Goal: Transaction & Acquisition: Subscribe to service/newsletter

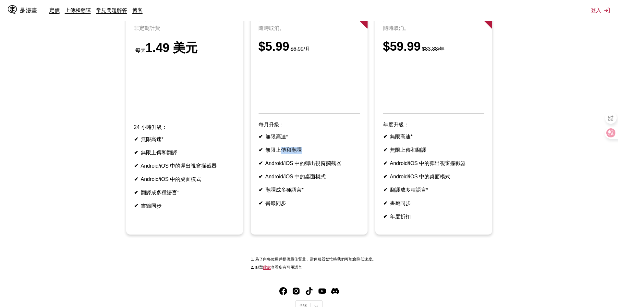
drag, startPoint x: 304, startPoint y: 162, endPoint x: 278, endPoint y: 161, distance: 25.6
click at [278, 153] on li "✔ 無限上傳和翻譯" at bounding box center [309, 150] width 101 height 7
click at [278, 152] on font "無限上傳和翻譯" at bounding box center [283, 150] width 36 height 6
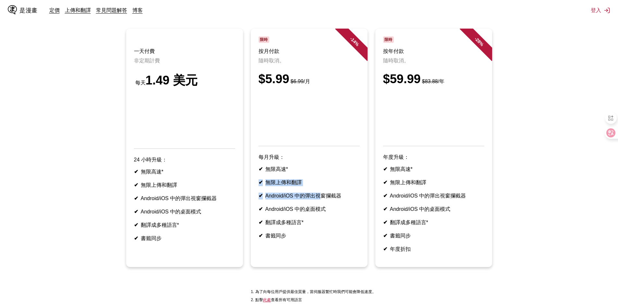
drag, startPoint x: 288, startPoint y: 172, endPoint x: 318, endPoint y: 201, distance: 40.8
click at [318, 200] on article "- 14 % 限時 按月付款 隨時取消。 $5.99 $6.99 /月 每月升級： ✔ 無限高速* ✔ 無限上傳和翻譯 ✔ Android/iOS 中的彈出視…" at bounding box center [309, 148] width 117 height 238
click at [318, 201] on ul "✔ 無限高速* ✔ 無限上傳和翻譯 ✔ Android/iOS 中的彈出視窗攔截器 ✔ Android/iOS 中的桌面模式 ✔ 翻譯成多種語言* ✔ 書籤同步" at bounding box center [309, 202] width 101 height 73
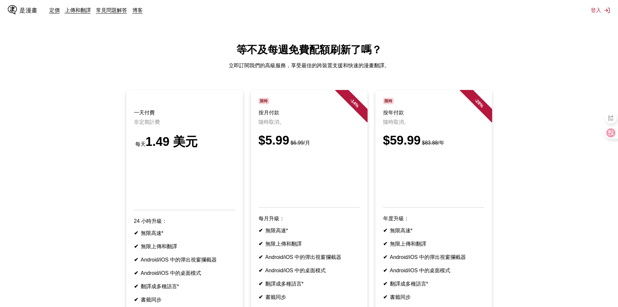
drag, startPoint x: 314, startPoint y: 150, endPoint x: 293, endPoint y: 150, distance: 21.1
click at [294, 145] on small "$6.99 /月" at bounding box center [299, 143] width 21 height 6
click at [293, 145] on small "$6.99 /月" at bounding box center [299, 143] width 21 height 6
drag, startPoint x: 300, startPoint y: 147, endPoint x: 327, endPoint y: 151, distance: 27.4
click at [326, 147] on div "$5.99 $6.99 /月" at bounding box center [309, 140] width 101 height 14
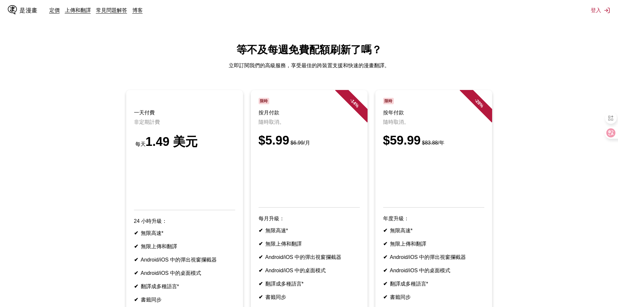
click at [327, 147] on div "$5.99 $6.99 /月" at bounding box center [309, 140] width 101 height 14
click at [318, 68] on font "立即訂閱我們的高級服務，享受最佳的跨裝置支援和快速的漫畫翻譯。" at bounding box center [309, 66] width 161 height 6
drag, startPoint x: 284, startPoint y: 65, endPoint x: 242, endPoint y: 65, distance: 42.5
click at [244, 65] on font "立即訂閱我們的高級服務，享受最佳的跨裝置支援和快速的漫畫翻譯。" at bounding box center [309, 66] width 161 height 6
click at [242, 64] on font "立即訂閱我們的高級服務，享受最佳的跨裝置支援和快速的漫畫翻譯。" at bounding box center [309, 66] width 161 height 6
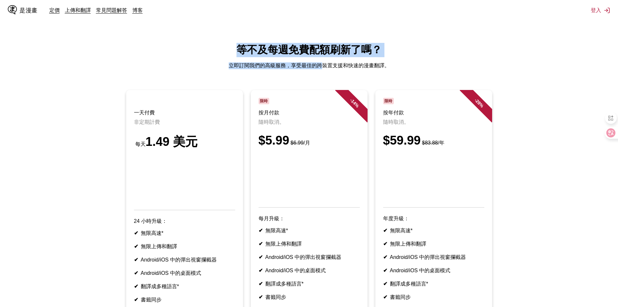
drag, startPoint x: 229, startPoint y: 47, endPoint x: 327, endPoint y: 71, distance: 101.4
click at [325, 70] on main "等不及每週免費配額刷新了嗎？ 立即訂閱我們的高級服務，享受最佳的跨裝置支援和快速的漫畫翻譯。 一天付費 非定期計費 每天 1.49 美元 24 小時升級： ✔…" at bounding box center [309, 205] width 618 height 325
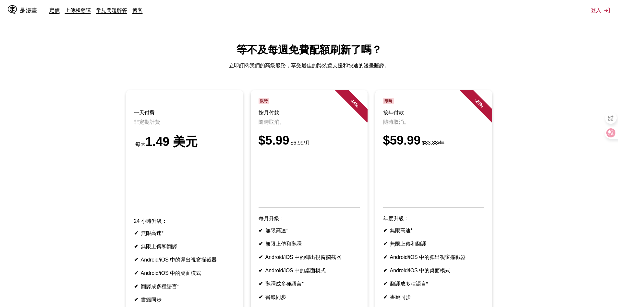
click at [327, 71] on main "等不及每週免費配額刷新了嗎？ 立即訂閱我們的高級服務，享受最佳的跨裝置支援和快速的漫畫翻譯。 一天付費 非定期計費 每天 1.49 美元 24 小時升級： ✔…" at bounding box center [309, 205] width 618 height 325
click at [27, 9] on font "是漫畫" at bounding box center [28, 10] width 18 height 6
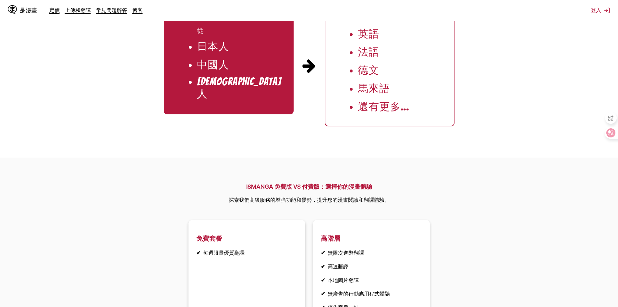
scroll to position [807, 0]
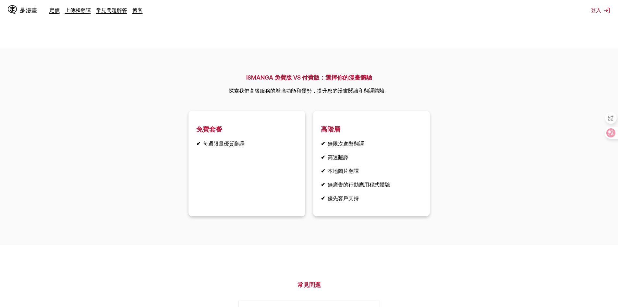
drag, startPoint x: 262, startPoint y: 156, endPoint x: 281, endPoint y: 165, distance: 21.2
click at [281, 165] on article "免費套餐 ✔ 每週限量優質翻譯" at bounding box center [247, 163] width 117 height 105
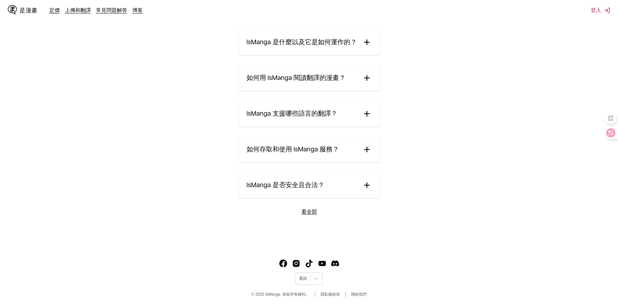
scroll to position [1093, 0]
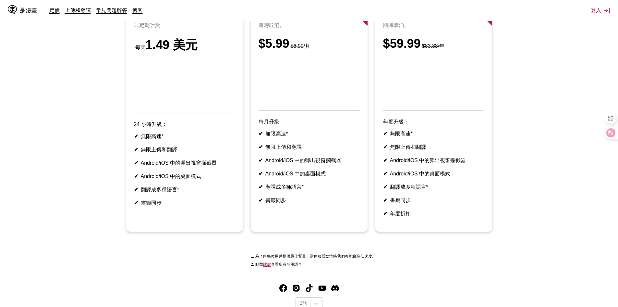
scroll to position [97, 0]
drag, startPoint x: 288, startPoint y: 133, endPoint x: 329, endPoint y: 188, distance: 67.9
click at [328, 186] on article "- 14 % 限時 按月付款 隨時取消。 $5.99 $6.99 /月 每月升級： ✔ 無限高速* ✔ 無限上傳和翻譯 ✔ Android/iOS 中的彈出視…" at bounding box center [309, 112] width 117 height 238
drag, startPoint x: 329, startPoint y: 188, endPoint x: 328, endPoint y: 223, distance: 35.1
click at [329, 177] on li "✔ Android/iOS 中的桌面模式" at bounding box center [309, 173] width 101 height 7
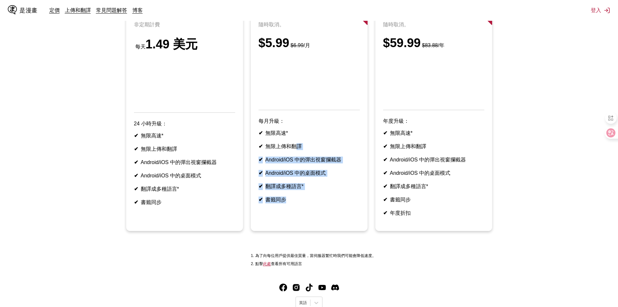
drag, startPoint x: 328, startPoint y: 223, endPoint x: 292, endPoint y: 148, distance: 82.9
click at [293, 148] on article "- 14 % 限時 按月付款 隨時取消。 $5.99 $6.99 /月 每月升級： ✔ 無限高速* ✔ 無限上傳和翻譯 ✔ Android/iOS 中的彈出視…" at bounding box center [309, 112] width 117 height 238
click at [292, 148] on ul "✔ 無限高速* ✔ 無限上傳和翻譯 ✔ Android/iOS 中的彈出視窗攔截器 ✔ Android/iOS 中的桌面模式 ✔ 翻譯成多種語言* ✔ 書籤同步" at bounding box center [309, 166] width 101 height 73
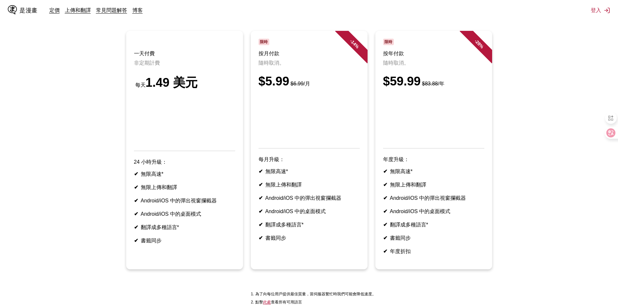
scroll to position [65, 0]
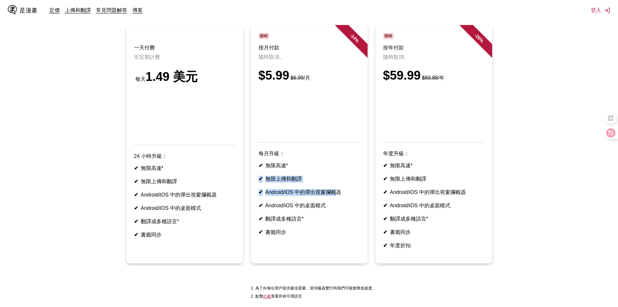
drag, startPoint x: 330, startPoint y: 185, endPoint x: 332, endPoint y: 196, distance: 11.2
click at [332, 196] on article "- 14 % 限時 按月付款 隨時取消。 $5.99 $6.99 /月 每月升級： ✔ 無限高速* ✔ 無限上傳和翻譯 ✔ Android/iOS 中的彈出視…" at bounding box center [309, 144] width 117 height 238
click at [332, 196] on ul "✔ 無限高速* ✔ 無限上傳和翻譯 ✔ Android/iOS 中的彈出視窗攔截器 ✔ Android/iOS 中的桌面模式 ✔ 翻譯成多種語言* ✔ 書籤同步" at bounding box center [309, 198] width 101 height 73
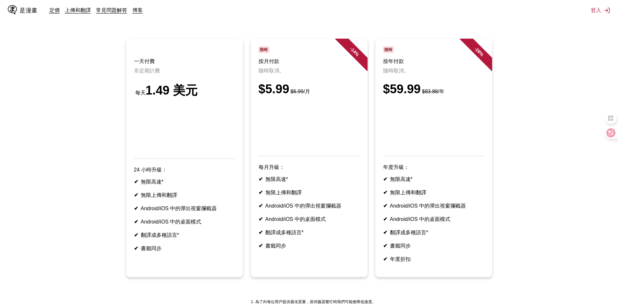
scroll to position [32, 0]
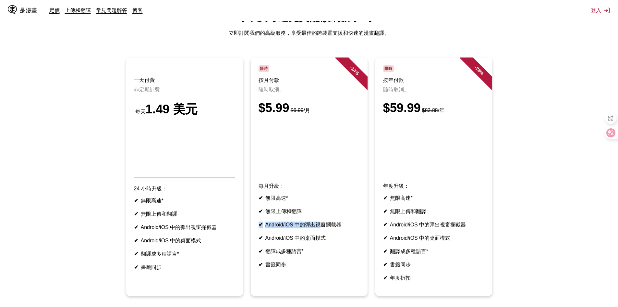
drag, startPoint x: 314, startPoint y: 225, endPoint x: 317, endPoint y: 230, distance: 5.7
click at [317, 230] on ul "✔ 無限高速* ✔ 無限上傳和翻譯 ✔ Android/iOS 中的彈出視窗攔截器 ✔ Android/iOS 中的桌面模式 ✔ 翻譯成多種語言* ✔ 書籤同步" at bounding box center [309, 231] width 101 height 73
drag, startPoint x: 320, startPoint y: 225, endPoint x: 325, endPoint y: 236, distance: 12.2
click at [325, 235] on ul "✔ 無限高速* ✔ 無限上傳和翻譯 ✔ Android/iOS 中的彈出視窗攔截器 ✔ Android/iOS 中的桌面模式 ✔ 翻譯成多種語言* ✔ 書籤同步" at bounding box center [309, 231] width 101 height 73
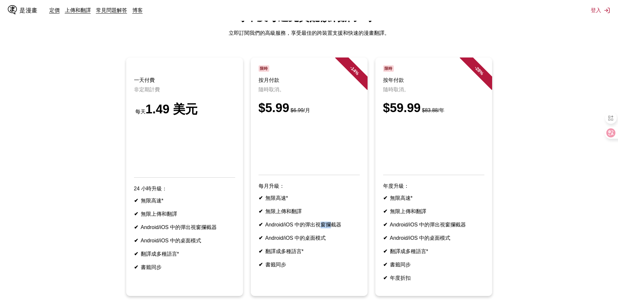
click at [325, 227] on font "Android/iOS 中的彈出視窗攔截器" at bounding box center [303, 225] width 76 height 6
drag, startPoint x: 328, startPoint y: 230, endPoint x: 336, endPoint y: 247, distance: 19.2
click at [335, 245] on ul "✔ 無限高速* ✔ 無限上傳和翻譯 ✔ Android/iOS 中的彈出視窗攔截器 ✔ Android/iOS 中的桌面模式 ✔ 翻譯成多種語言* ✔ 書籤同步" at bounding box center [309, 231] width 101 height 73
click at [336, 241] on li "✔ Android/iOS 中的桌面模式" at bounding box center [309, 238] width 101 height 7
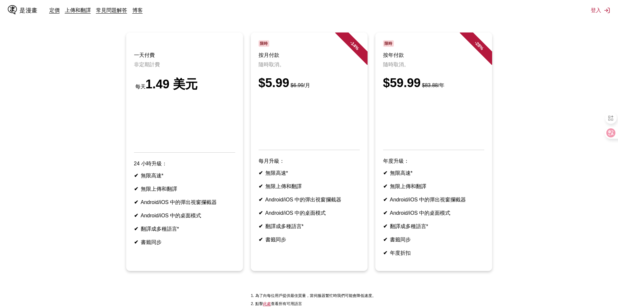
scroll to position [65, 0]
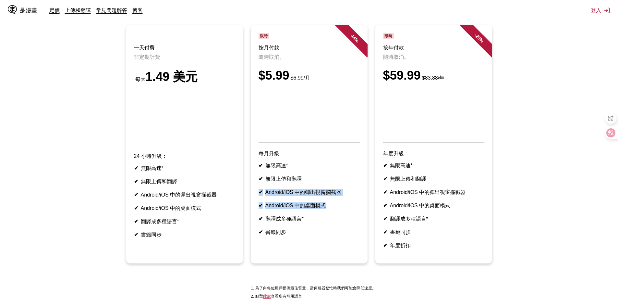
drag, startPoint x: 323, startPoint y: 197, endPoint x: 324, endPoint y: 213, distance: 16.6
click at [324, 211] on ul "✔ 無限高速* ✔ 無限上傳和翻譯 ✔ Android/iOS 中的彈出視窗攔截器 ✔ Android/iOS 中的桌面模式 ✔ 翻譯成多種語言* ✔ 書籤同步" at bounding box center [309, 198] width 101 height 73
click at [324, 208] on font "Android/iOS 中的桌面模式" at bounding box center [295, 205] width 61 height 6
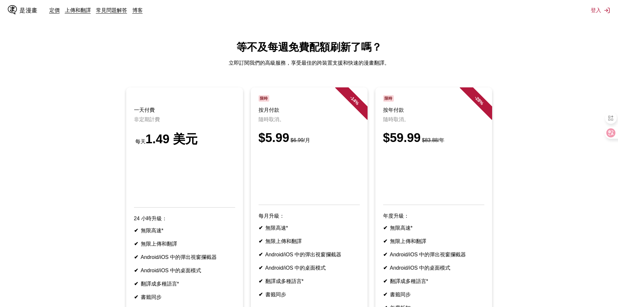
scroll to position [0, 0]
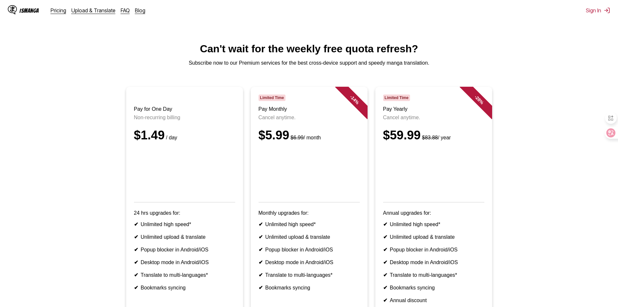
click at [31, 6] on div "IsManga" at bounding box center [23, 10] width 31 height 10
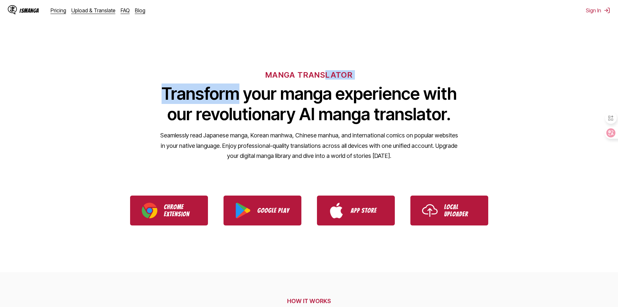
drag, startPoint x: 271, startPoint y: 66, endPoint x: 327, endPoint y: 75, distance: 56.8
click at [327, 75] on div "MANGA TRANSLATOR Transform your manga experience with our revolutionary AI mang…" at bounding box center [309, 105] width 618 height 124
click at [327, 75] on h6 "MANGA TRANSLATOR" at bounding box center [308, 74] width 87 height 9
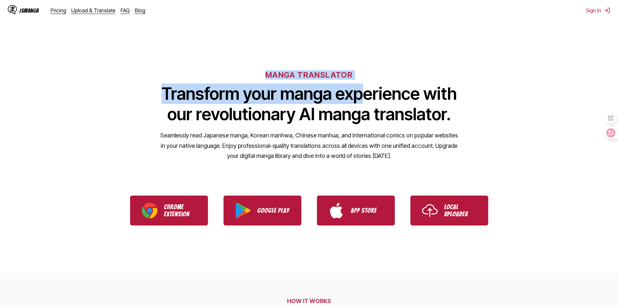
drag, startPoint x: 364, startPoint y: 75, endPoint x: 258, endPoint y: 72, distance: 106.5
click at [258, 72] on div "MANGA TRANSLATOR Transform your manga experience with our revolutionary AI mang…" at bounding box center [309, 105] width 618 height 124
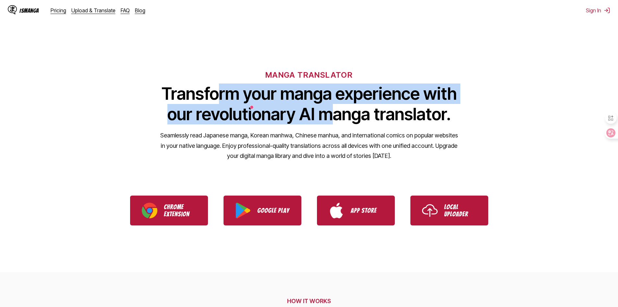
drag, startPoint x: 248, startPoint y: 91, endPoint x: 331, endPoint y: 120, distance: 87.5
click at [330, 120] on div "MANGA TRANSLATOR Transform your manga experience with our revolutionary AI mang…" at bounding box center [309, 105] width 618 height 124
click at [331, 120] on h1 "Transform your manga experience with our revolutionary AI manga translator." at bounding box center [309, 103] width 298 height 41
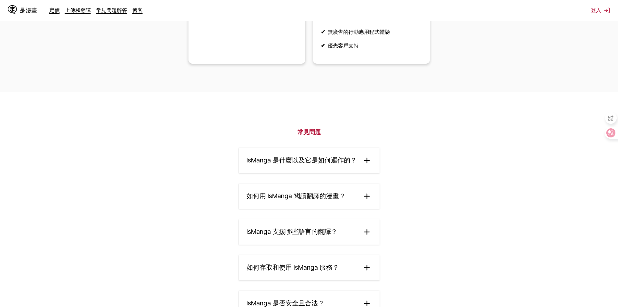
scroll to position [1093, 0]
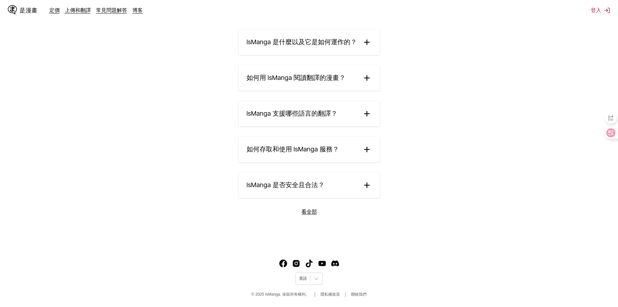
click at [352, 151] on summary "如何存取和使用 IsManga 服務？" at bounding box center [309, 149] width 141 height 25
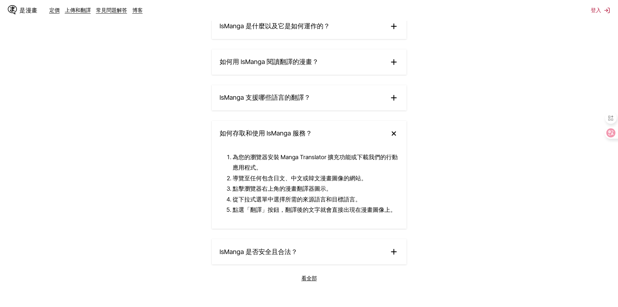
click at [319, 146] on summary "如何存取和使用 IsManga 服務？" at bounding box center [309, 133] width 195 height 25
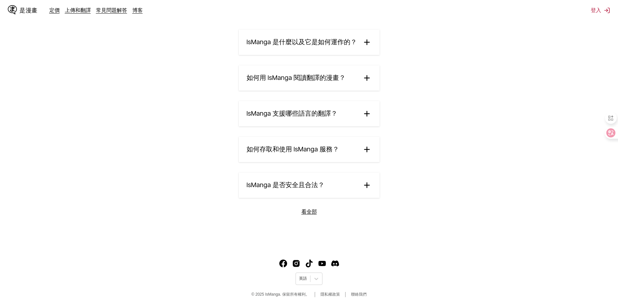
click at [323, 122] on summary "IsManga 支援哪些語言的翻譯？" at bounding box center [309, 113] width 141 height 25
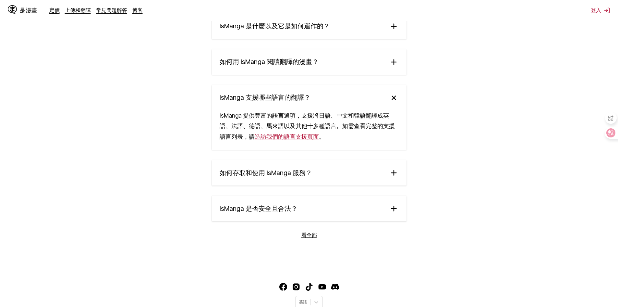
click at [319, 110] on summary "IsManga 支援哪些語言的翻譯？" at bounding box center [309, 97] width 195 height 25
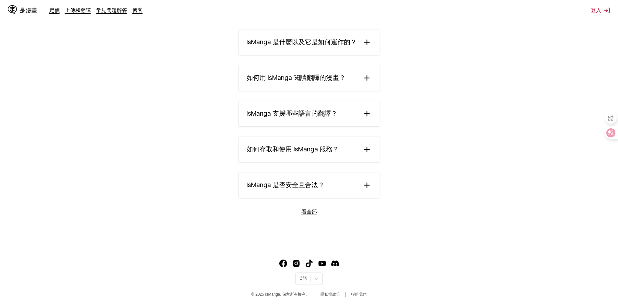
click at [314, 78] on font "如何用 IsManga 閱讀翻譯的漫畫？" at bounding box center [296, 78] width 99 height 8
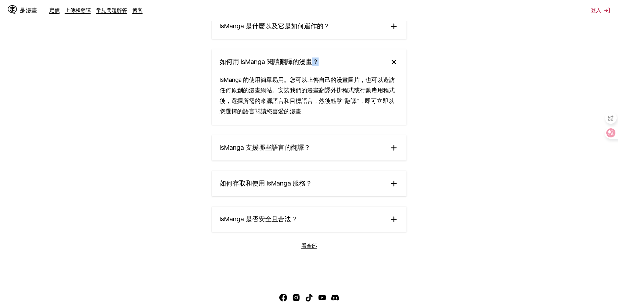
click at [314, 66] on font "如何用 IsManga 閱讀翻譯的漫畫？" at bounding box center [269, 62] width 99 height 8
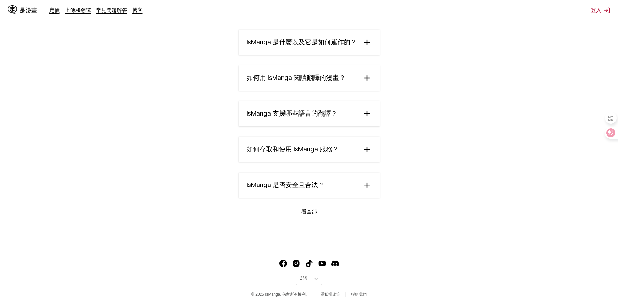
click at [306, 164] on div "IsManga 是什麼以及它是如何運作的？ IsManga 是一款創新的人工智慧漫畫翻譯服務，可讓您將日文、中文和[PERSON_NAME]的漫畫、漫畫和連載…" at bounding box center [309, 114] width 141 height 168
click at [310, 153] on span "如何存取和使用 IsManga 服務？" at bounding box center [293, 149] width 92 height 9
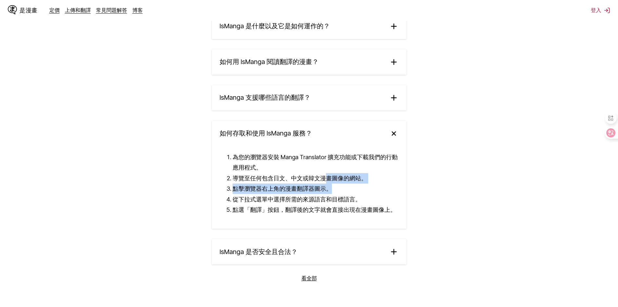
drag, startPoint x: 354, startPoint y: 201, endPoint x: 370, endPoint y: 206, distance: 16.9
click at [370, 206] on ol "為您的瀏覽器安裝 Manga Translator 擴充功能或下載我們的行動應用程式。 導覽至任何包含日文、中文或[PERSON_NAME]漫畫圖像的網站。 …" at bounding box center [309, 183] width 179 height 63
drag, startPoint x: 370, startPoint y: 206, endPoint x: 380, endPoint y: 212, distance: 11.5
click at [370, 194] on li "點擊瀏覽器右上角的漫畫翻譯器圖示。" at bounding box center [316, 188] width 166 height 10
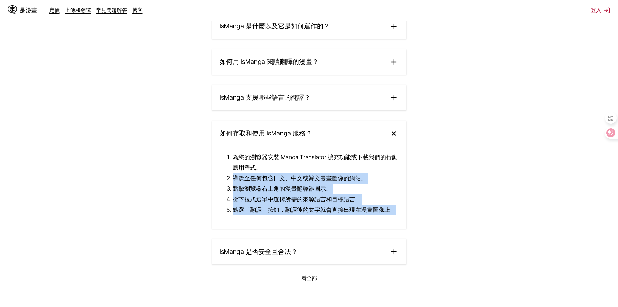
drag, startPoint x: 380, startPoint y: 204, endPoint x: 340, endPoint y: 178, distance: 47.2
click at [340, 178] on div "為您的瀏覽器安裝 Manga Translator 擴充功能或下載我們的行動應用程式。 導覽至任何包含日文、中文或[PERSON_NAME]漫畫圖像的網站。 …" at bounding box center [309, 190] width 195 height 77
click at [340, 173] on li "為您的瀏覽器安裝 Manga Translator 擴充功能或下載我們的行動應用程式。" at bounding box center [316, 162] width 166 height 21
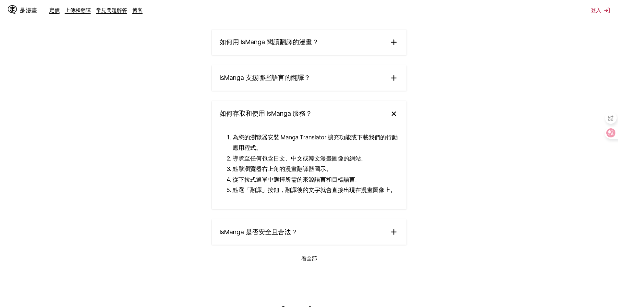
scroll to position [1176, 0]
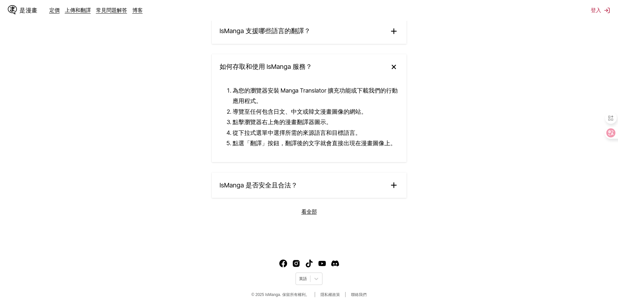
click at [370, 180] on summary "IsManga 是否安全且合法？" at bounding box center [309, 184] width 195 height 25
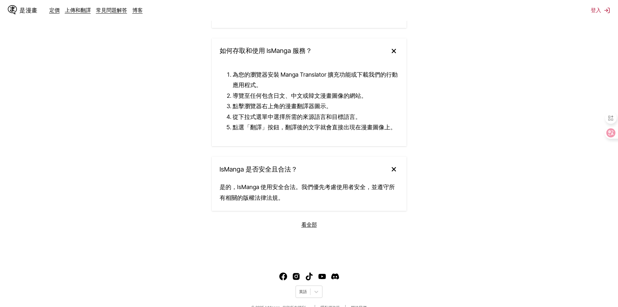
click at [379, 182] on summary "IsManga 是否安全且合法？" at bounding box center [309, 168] width 195 height 25
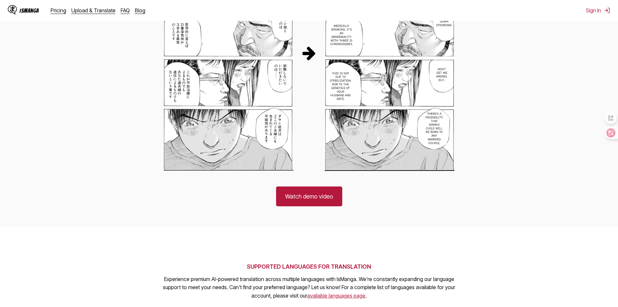
scroll to position [1179, 0]
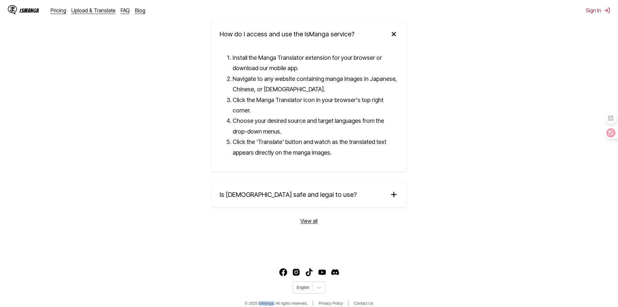
drag, startPoint x: 260, startPoint y: 296, endPoint x: 275, endPoint y: 295, distance: 15.6
click at [275, 301] on span "© 2025 IsManga. All rights reserved." at bounding box center [276, 303] width 63 height 5
click at [274, 301] on span "© 2025 IsManga. All rights reserved." at bounding box center [276, 303] width 63 height 5
drag, startPoint x: 274, startPoint y: 294, endPoint x: 263, endPoint y: 295, distance: 10.7
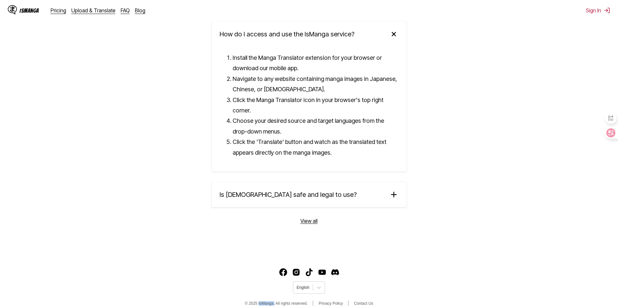
click at [263, 301] on span "© 2025 IsManga. All rights reserved." at bounding box center [276, 303] width 63 height 5
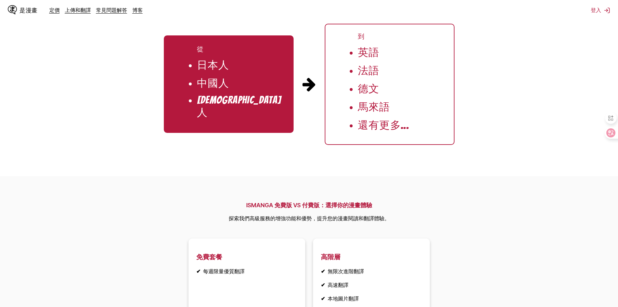
scroll to position [727, 0]
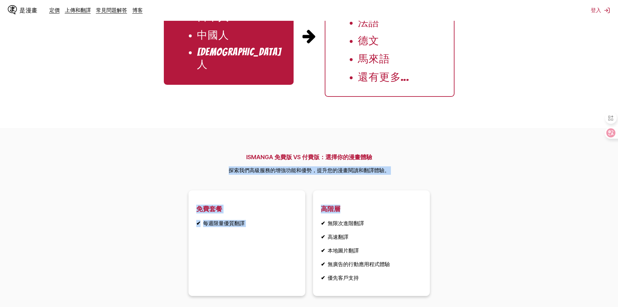
drag, startPoint x: 427, startPoint y: 170, endPoint x: 425, endPoint y: 173, distance: 3.5
click at [425, 173] on section "ISMANGA 免費版 VS 付費版：選擇你的漫畫體驗 探索我們高級服務的增強功能和優勢，提升您的漫畫閱讀和翻譯體驗。 免費套餐 ✔ 每週限量優質翻譯 高階層…" at bounding box center [309, 226] width 618 height 197
click at [408, 173] on section "ISMANGA 免費版 VS 付費版：選擇你的漫畫體驗 探索我們高級服務的增強功能和優勢，提升您的漫畫閱讀和翻譯體驗。 免費套餐 ✔ 每週限量優質翻譯 高階層…" at bounding box center [309, 226] width 618 height 197
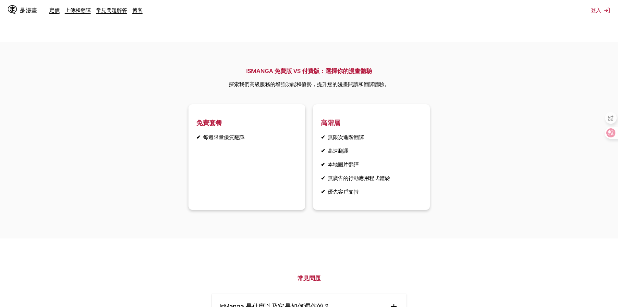
scroll to position [825, 0]
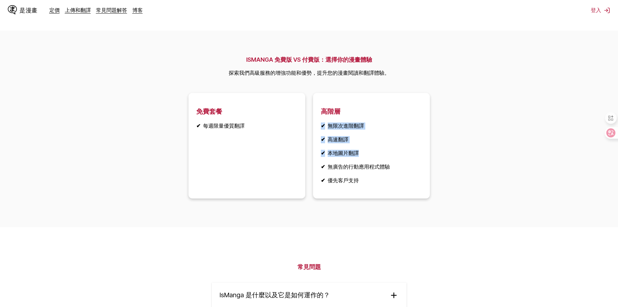
drag, startPoint x: 384, startPoint y: 164, endPoint x: 386, endPoint y: 173, distance: 10.0
click at [385, 172] on article "高階層 ✔ 無限次進階翻譯 ✔ 高速翻譯 ✔ 本地圖片翻譯 ✔ 無廣告的行動應用程式體驗 ✔ 優先客戶支持" at bounding box center [371, 145] width 117 height 105
drag, startPoint x: 386, startPoint y: 173, endPoint x: 512, endPoint y: 49, distance: 177.6
click at [386, 173] on ul "✔ 無限次進階翻譯 ✔ 高速翻譯 ✔ 本地圖片翻譯 ✔ 無廣告的行動應用程式體驗 ✔ 優先客戶支持" at bounding box center [371, 153] width 101 height 62
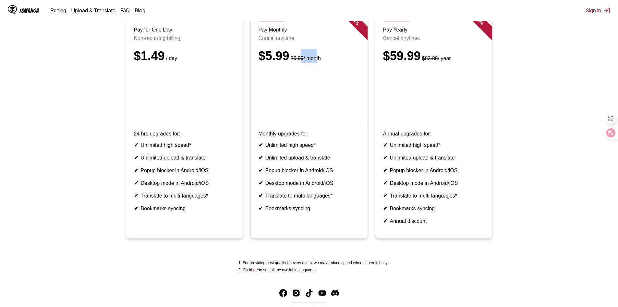
drag, startPoint x: 301, startPoint y: 57, endPoint x: 317, endPoint y: 66, distance: 18.6
click at [315, 63] on div "$5.99 $6.99 / month" at bounding box center [309, 56] width 101 height 14
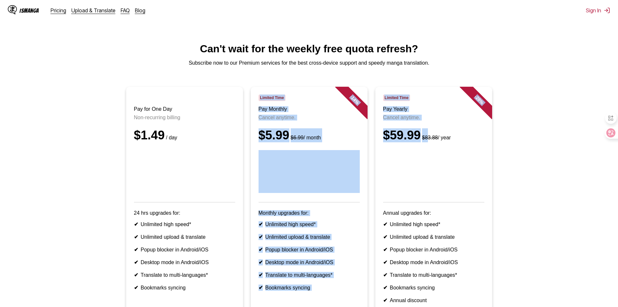
drag, startPoint x: 360, startPoint y: 93, endPoint x: 428, endPoint y: 132, distance: 78.8
click at [428, 132] on ul "Pay for One Day Non-recurring billing $1.49 / day 24 hrs upgrades for: ✔ Unlimi…" at bounding box center [309, 206] width 608 height 238
drag, startPoint x: 428, startPoint y: 132, endPoint x: 465, endPoint y: 147, distance: 39.6
click at [429, 132] on header "Limited Time Pay Yearly Cancel anytime. $59.99 $83.88 / year" at bounding box center [433, 148] width 101 height 108
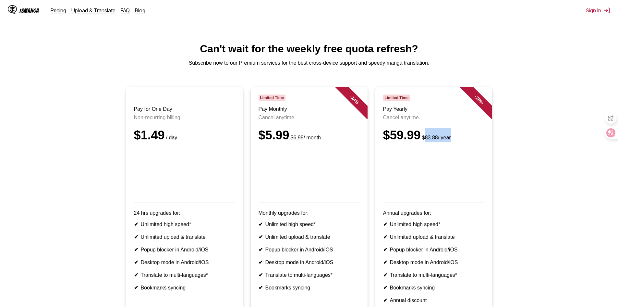
drag, startPoint x: 465, startPoint y: 147, endPoint x: 423, endPoint y: 134, distance: 44.3
click at [424, 134] on div "$59.99 $83.88 / year" at bounding box center [433, 135] width 101 height 14
drag, startPoint x: 423, startPoint y: 134, endPoint x: 386, endPoint y: 106, distance: 46.0
click at [422, 134] on div "$59.99 $83.88 / year" at bounding box center [433, 135] width 101 height 14
drag, startPoint x: 384, startPoint y: 104, endPoint x: 431, endPoint y: 133, distance: 54.8
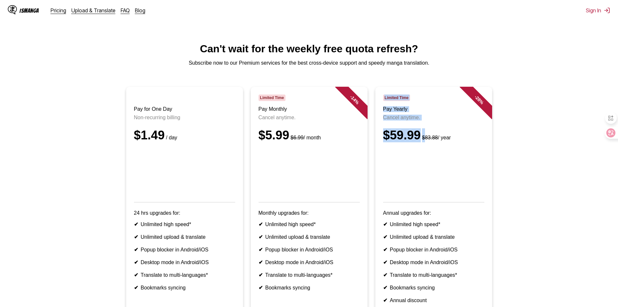
click at [429, 133] on header "Limited Time Pay Yearly Cancel anytime. $59.99 $83.88 / year" at bounding box center [433, 148] width 101 height 108
click at [431, 133] on div "$59.99 $83.88 / year" at bounding box center [433, 135] width 101 height 14
drag, startPoint x: 457, startPoint y: 143, endPoint x: 389, endPoint y: 116, distance: 73.1
click at [392, 116] on header "Limited Time Pay Yearly Cancel anytime. $59.99 $83.88 / year" at bounding box center [433, 148] width 101 height 108
click at [389, 112] on h3 "Pay Yearly" at bounding box center [433, 109] width 101 height 6
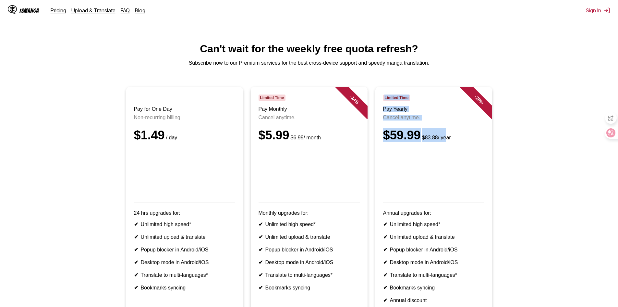
drag, startPoint x: 379, startPoint y: 97, endPoint x: 446, endPoint y: 142, distance: 80.9
click at [446, 142] on article "- 28 % Limited Time Pay Yearly Cancel anytime. $59.99 $83.88 / year Annual upgr…" at bounding box center [433, 202] width 117 height 231
click at [446, 140] on small "$83.88 / year" at bounding box center [436, 138] width 30 height 6
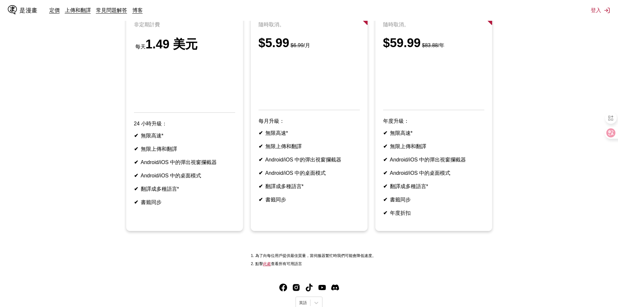
click at [540, 61] on ul "一天付費 非定期計費 每天 1.49 美元 24 小時升級： ✔ 無限高速* ✔ 無限上傳和翻譯 ✔ Android/iOS 中的彈出視窗攔截器 ✔ Andr…" at bounding box center [309, 116] width 608 height 246
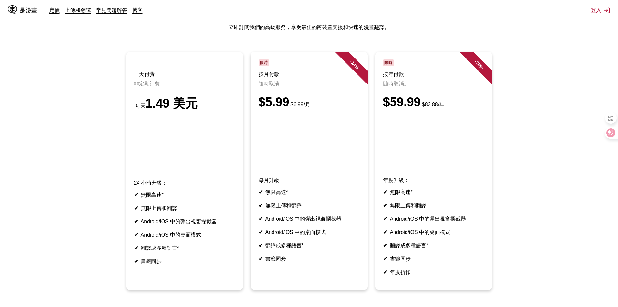
scroll to position [32, 0]
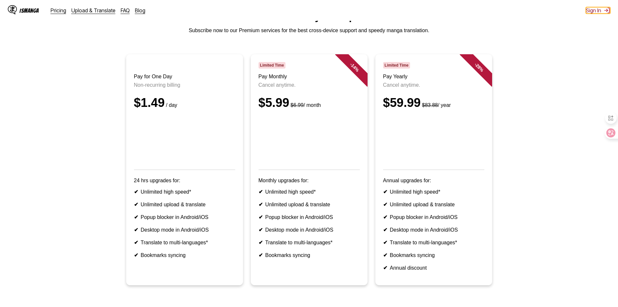
click at [597, 10] on button "Sign In" at bounding box center [598, 10] width 24 height 6
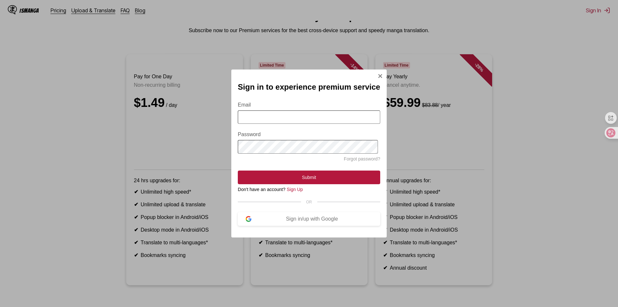
click at [292, 115] on input "Email" at bounding box center [309, 116] width 142 height 13
type input "**********"
click at [238, 170] on button "Submit" at bounding box center [309, 177] width 142 height 14
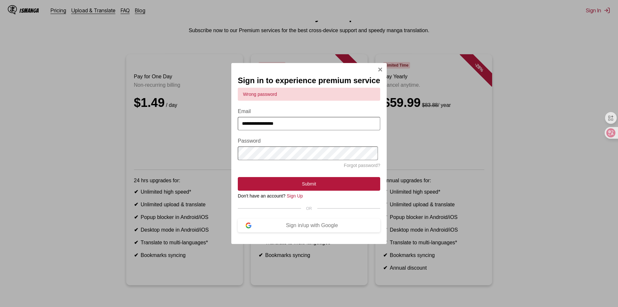
click at [179, 146] on div "**********" at bounding box center [309, 153] width 618 height 307
click at [238, 177] on button "Submit" at bounding box center [309, 184] width 142 height 14
click at [380, 67] on img "Sign In Modal" at bounding box center [380, 69] width 5 height 5
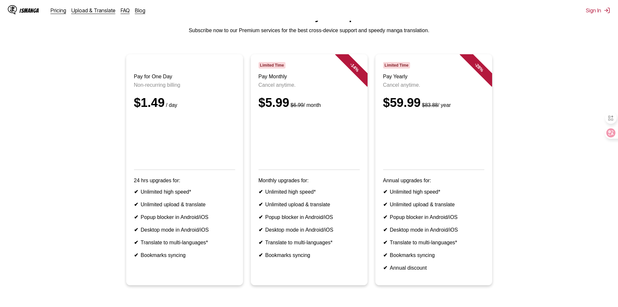
click at [616, 47] on main "Can't wait for the weekly free quota refresh? Subscribe now to our Premium serv…" at bounding box center [309, 166] width 618 height 312
click at [608, 17] on div "IsManga Pricing Upload & Translate FAQ Blog Sign In Pricing Upload & Translate …" at bounding box center [309, 10] width 618 height 21
click at [607, 13] on img at bounding box center [607, 10] width 6 height 6
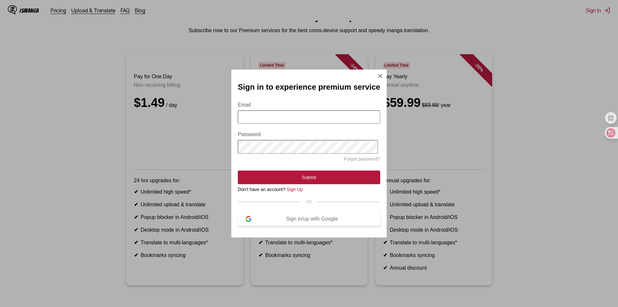
click at [333, 219] on div "Sign in/up with Google" at bounding box center [311, 219] width 121 height 6
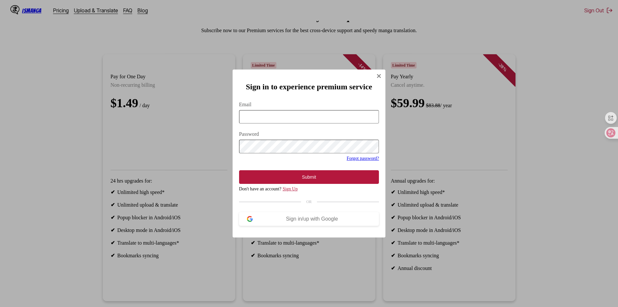
scroll to position [0, 0]
